Goal: Navigation & Orientation: Find specific page/section

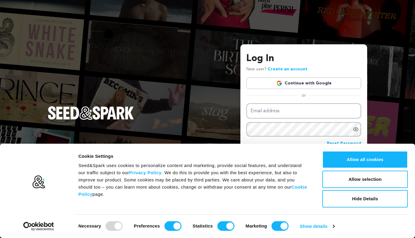
click at [292, 82] on link "Continue with Google" at bounding box center [303, 82] width 115 height 11
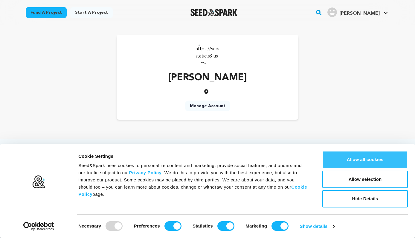
click at [338, 164] on button "Allow all cookies" at bounding box center [365, 159] width 86 height 17
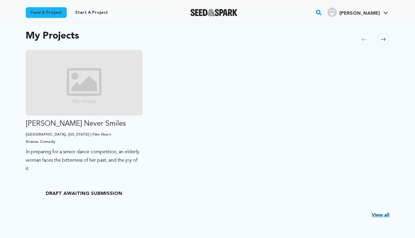
scroll to position [50, 0]
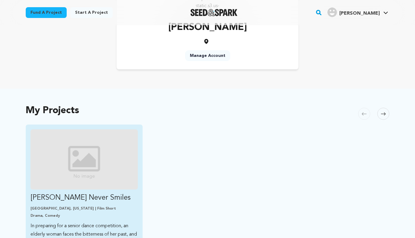
click at [108, 130] on img "Fund Lola Never Smiles" at bounding box center [84, 159] width 107 height 60
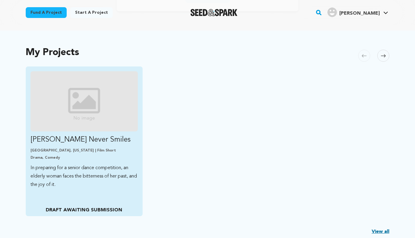
scroll to position [112, 0]
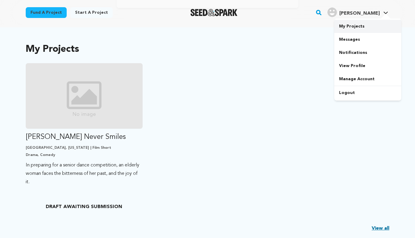
click at [349, 26] on link "My Projects" at bounding box center [367, 26] width 67 height 13
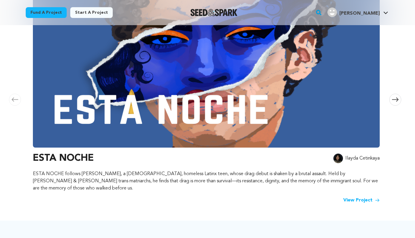
scroll to position [38, 0]
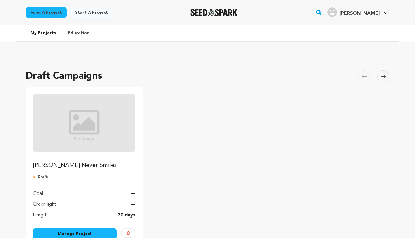
scroll to position [129, 0]
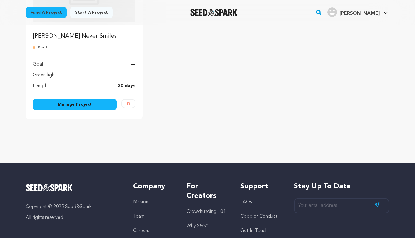
click at [85, 102] on link "Manage Project" at bounding box center [75, 104] width 84 height 11
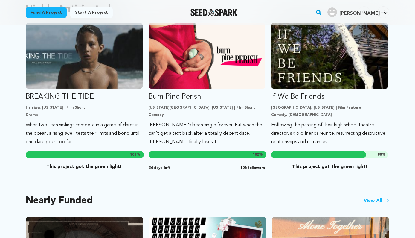
scroll to position [101, 0]
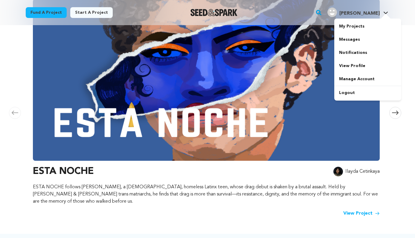
click at [360, 12] on span "[PERSON_NAME]" at bounding box center [359, 13] width 40 height 5
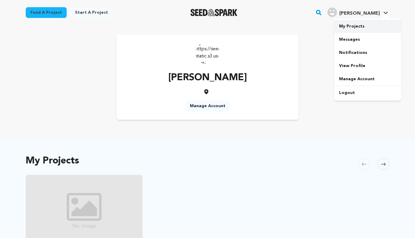
click at [353, 28] on link "My Projects" at bounding box center [367, 26] width 67 height 13
